Goal: Find specific page/section: Find specific page/section

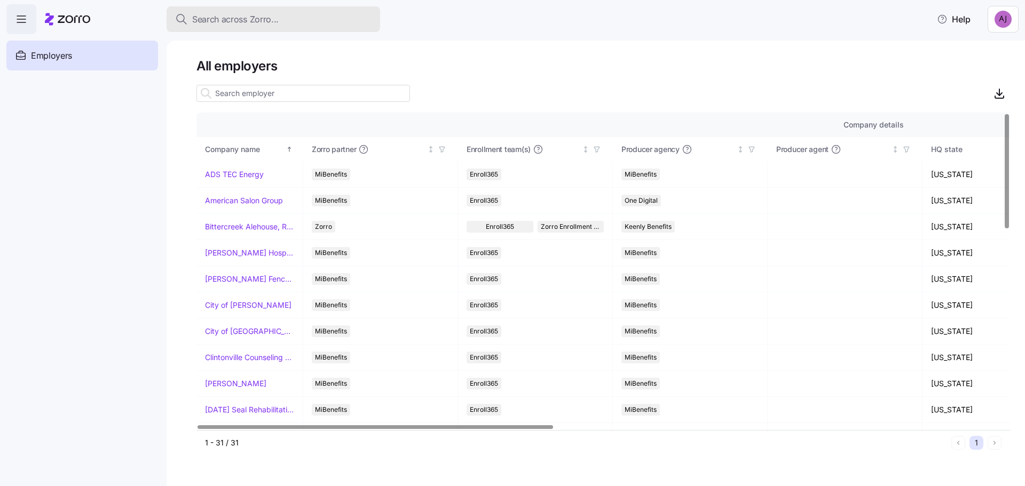
click at [268, 24] on span "Search across Zorro..." at bounding box center [235, 19] width 86 height 13
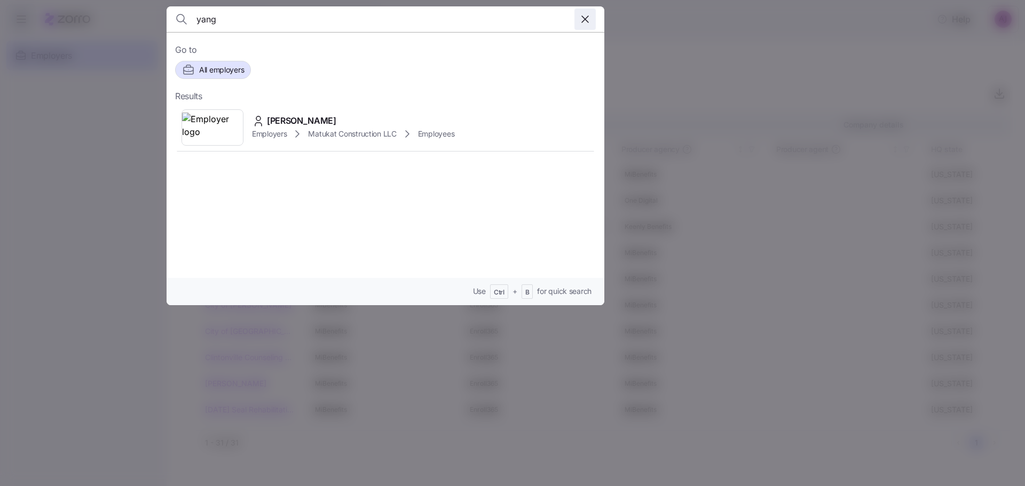
type input "yang"
click at [585, 20] on icon "button" at bounding box center [585, 19] width 6 height 6
